Goal: Transaction & Acquisition: Subscribe to service/newsletter

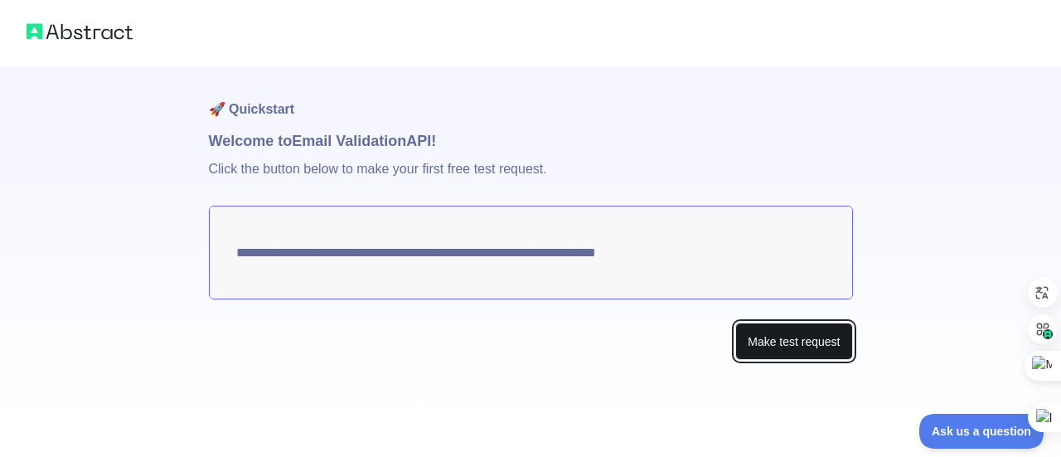
click at [759, 337] on button "Make test request" at bounding box center [794, 341] width 117 height 37
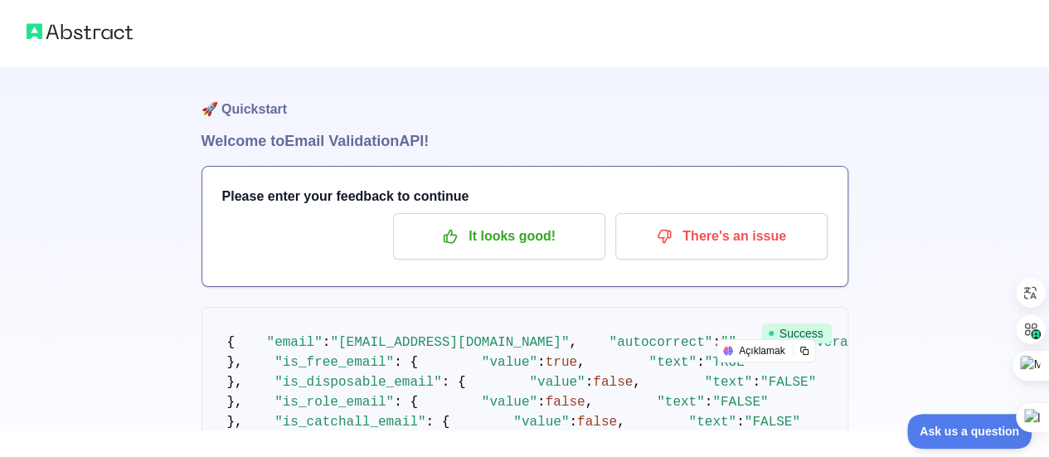
scroll to position [83, 0]
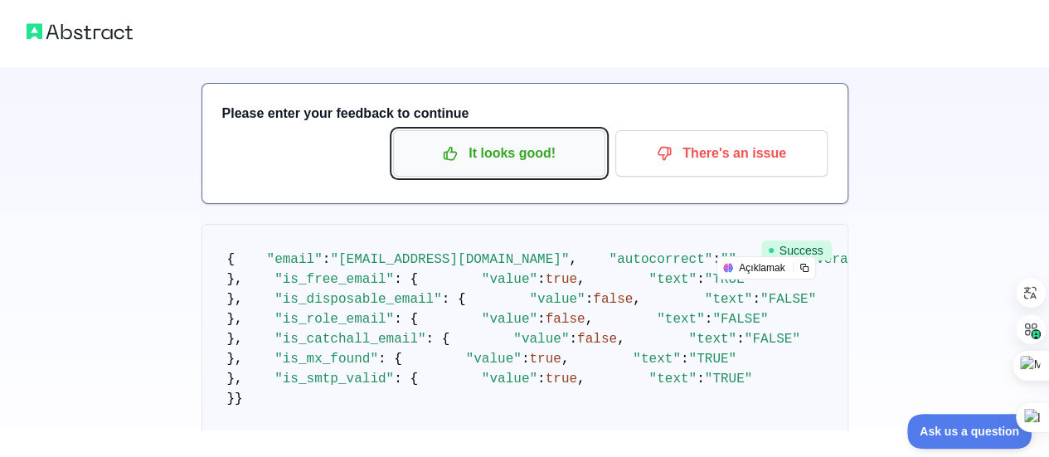
click at [524, 155] on p "It looks good!" at bounding box center [498, 153] width 187 height 28
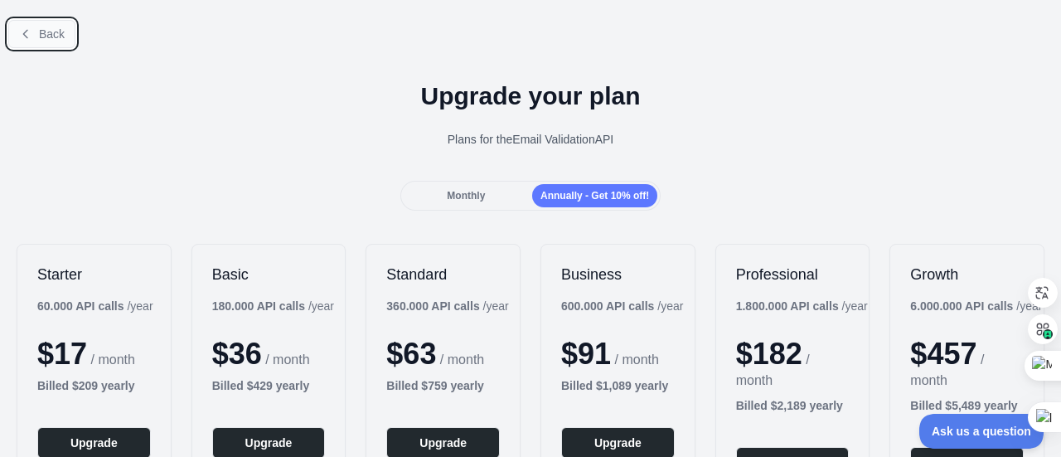
click at [19, 33] on icon at bounding box center [25, 33] width 13 height 13
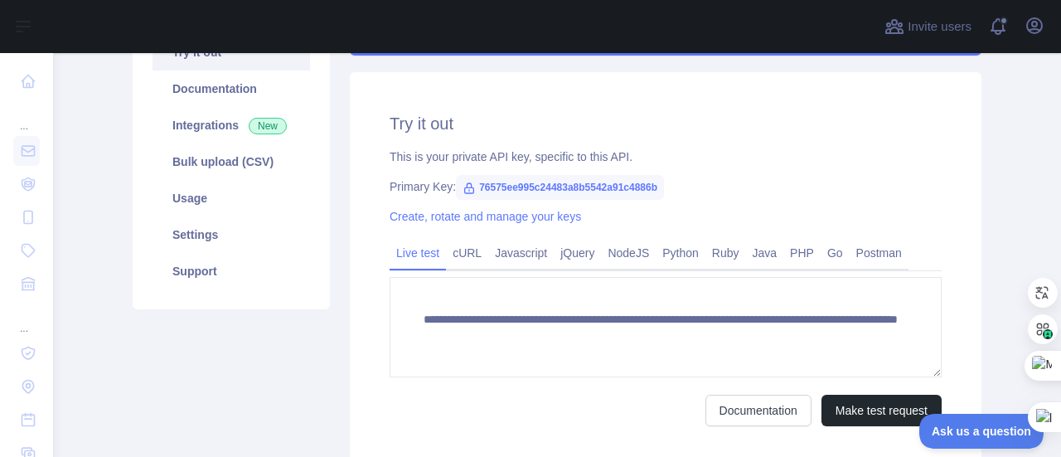
scroll to position [249, 0]
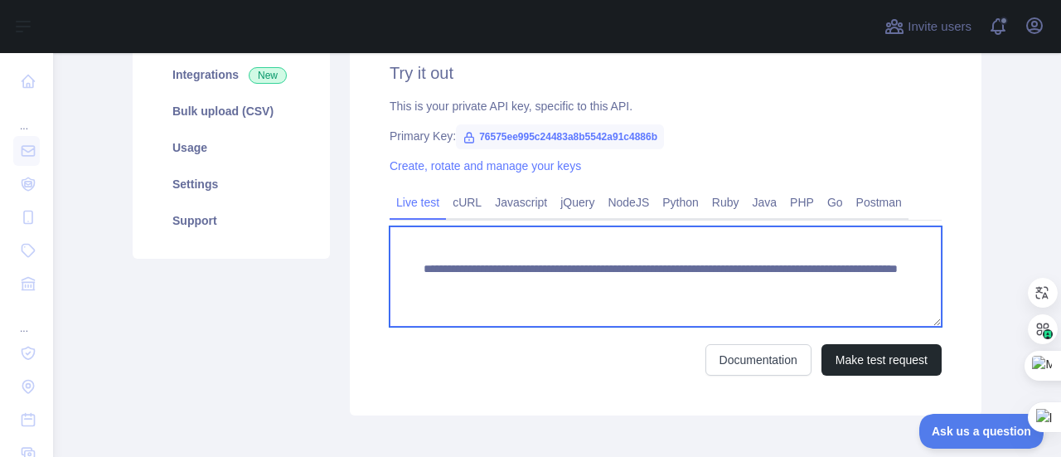
drag, startPoint x: 843, startPoint y: 293, endPoint x: 405, endPoint y: 272, distance: 439.1
click at [405, 272] on textarea "**********" at bounding box center [666, 276] width 552 height 100
